Goal: Transaction & Acquisition: Purchase product/service

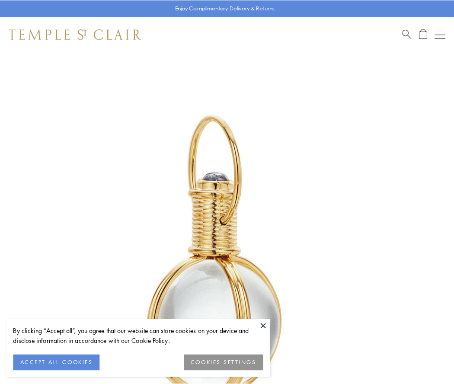
scroll to position [226, 0]
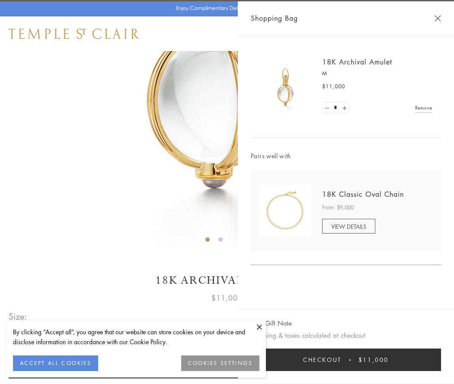
click at [346, 359] on button "Checkout $11,000" at bounding box center [346, 359] width 190 height 22
